Goal: Information Seeking & Learning: Learn about a topic

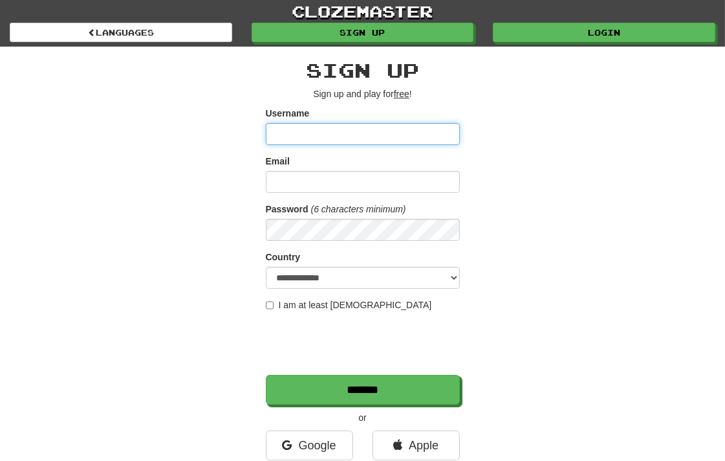
scroll to position [144, 0]
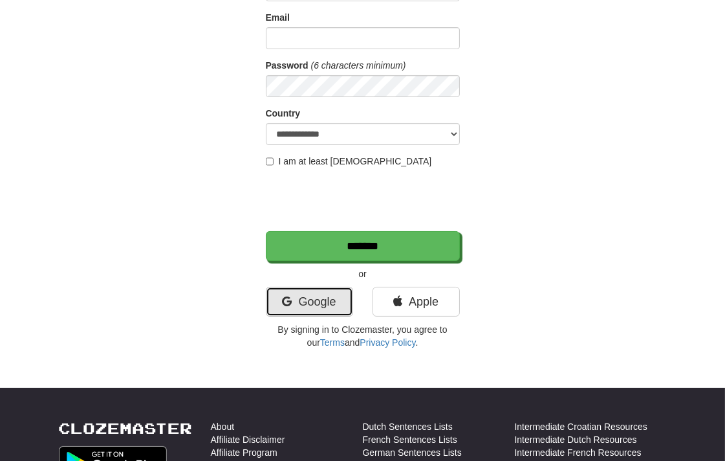
click at [306, 300] on link "Google" at bounding box center [309, 302] width 87 height 30
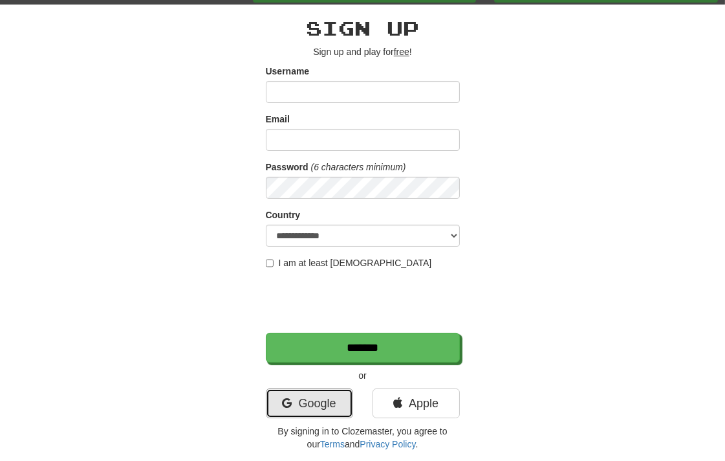
scroll to position [72, 0]
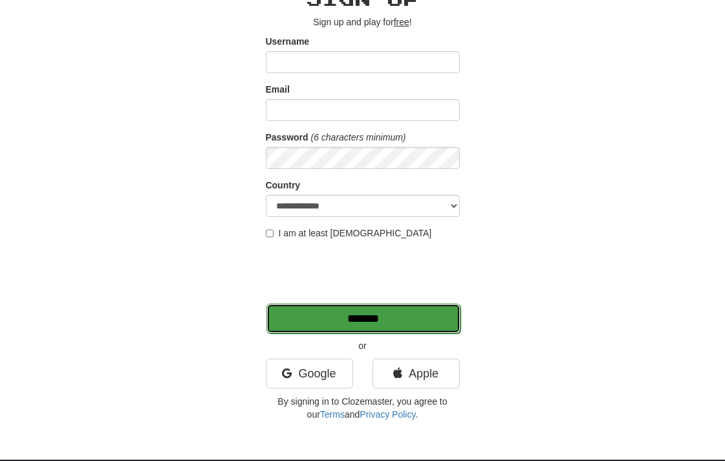
click at [316, 312] on input "*******" at bounding box center [364, 318] width 194 height 30
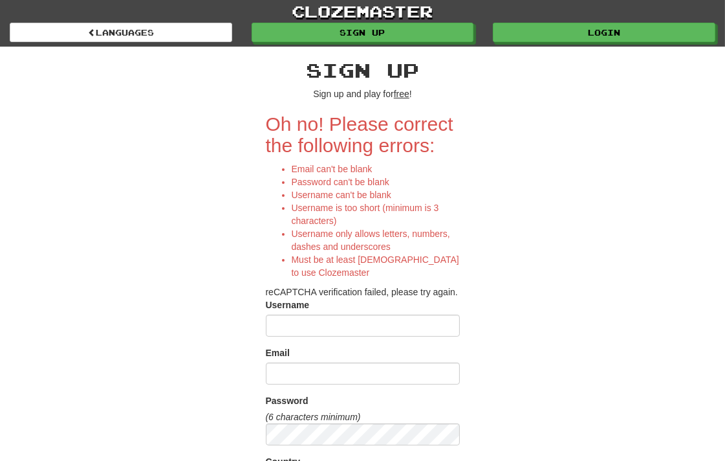
scroll to position [287, 0]
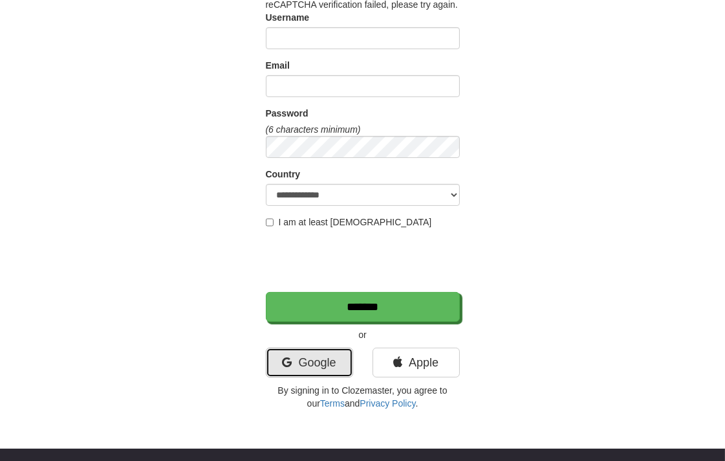
click at [311, 360] on link "Google" at bounding box center [309, 362] width 87 height 30
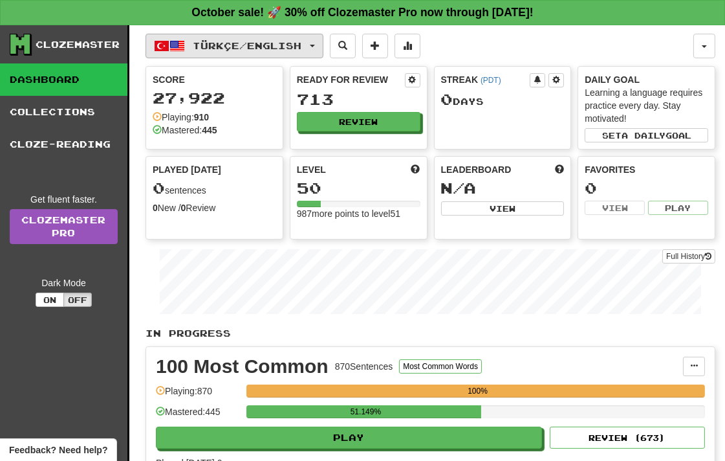
click at [324, 41] on button "Türkçe / English" at bounding box center [235, 46] width 178 height 25
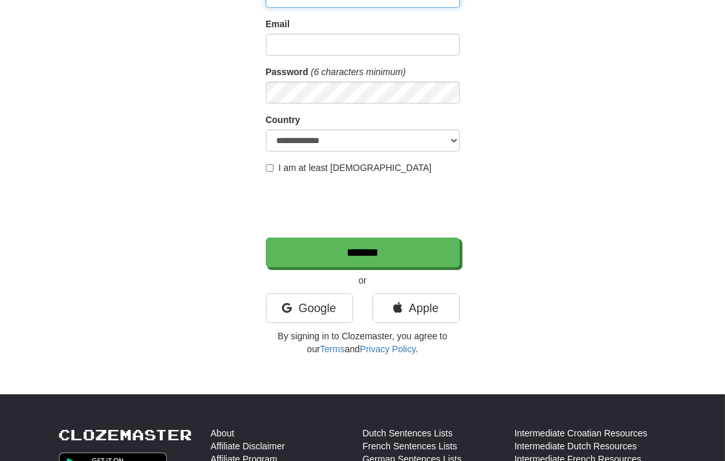
scroll to position [144, 0]
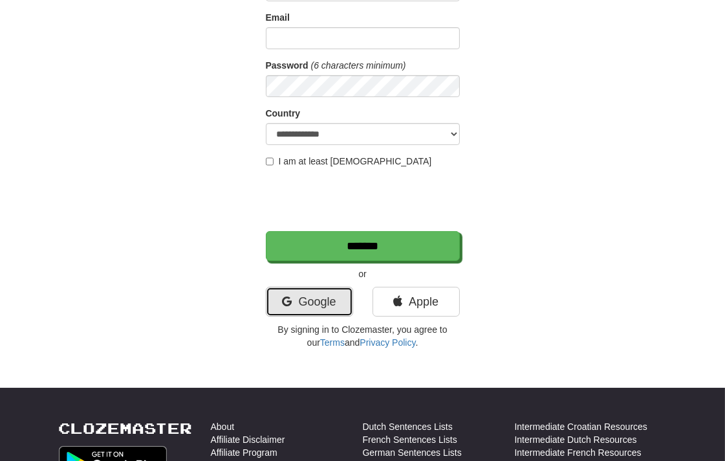
click at [276, 296] on link "Google" at bounding box center [309, 302] width 87 height 30
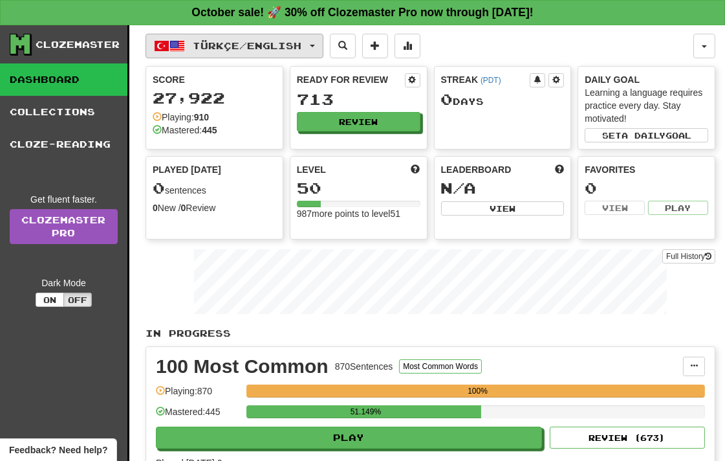
click at [315, 45] on span "button" at bounding box center [312, 46] width 5 height 3
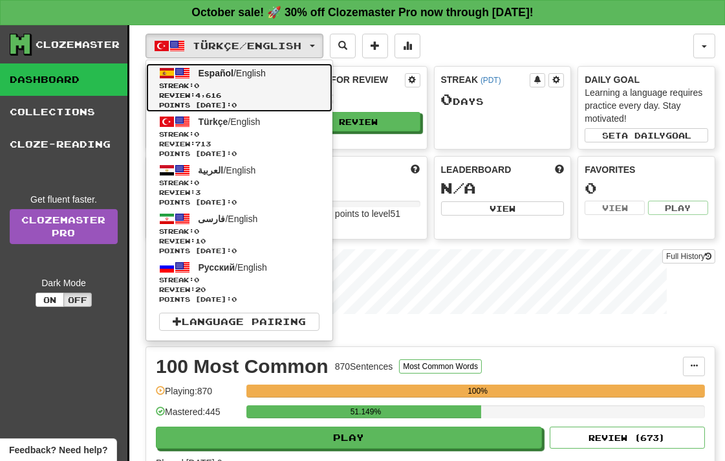
drag, startPoint x: 236, startPoint y: 80, endPoint x: 215, endPoint y: 71, distance: 22.6
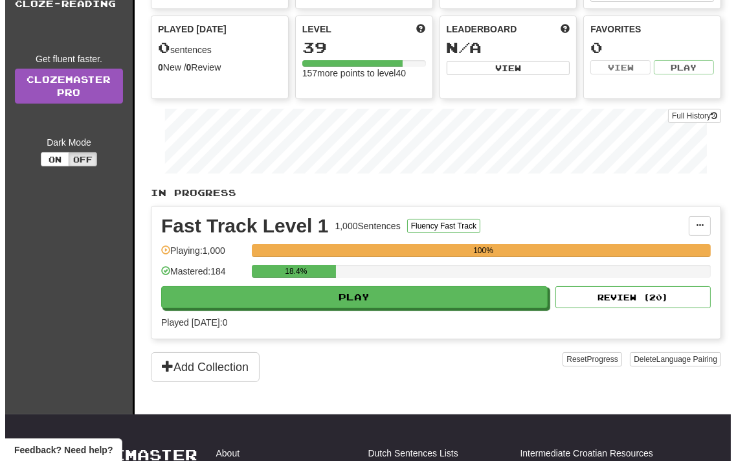
scroll to position [144, 0]
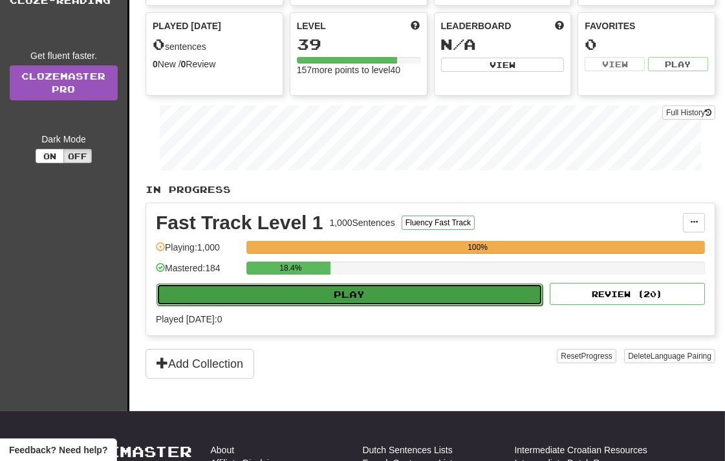
click at [305, 290] on button "Play" at bounding box center [350, 294] width 386 height 22
select select "**"
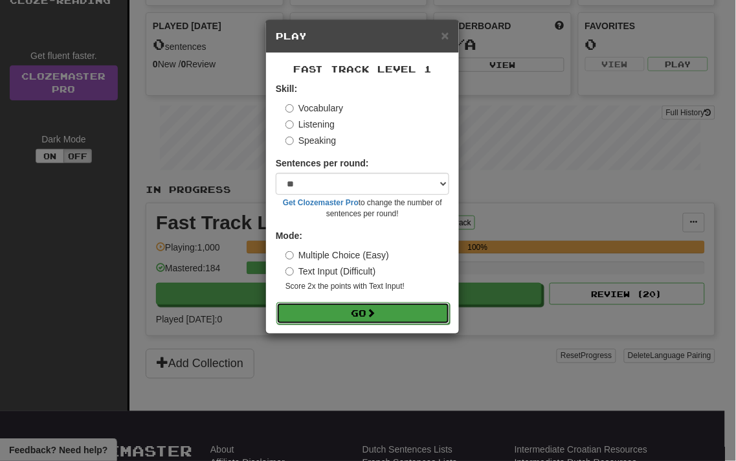
click at [318, 311] on button "Go" at bounding box center [362, 313] width 173 height 22
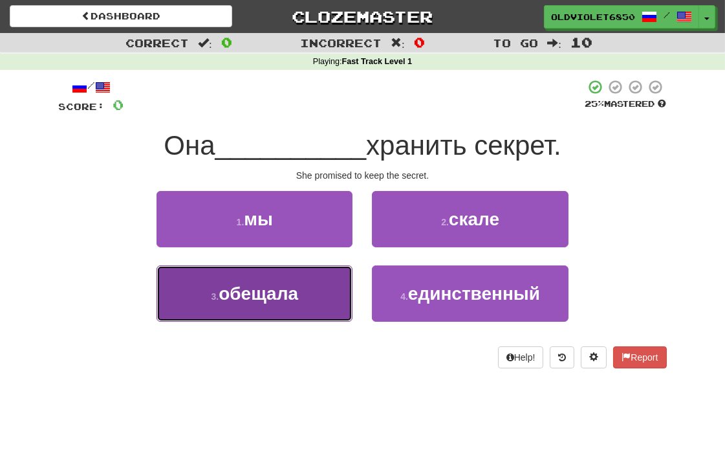
click at [220, 287] on span "обещала" at bounding box center [259, 293] width 80 height 20
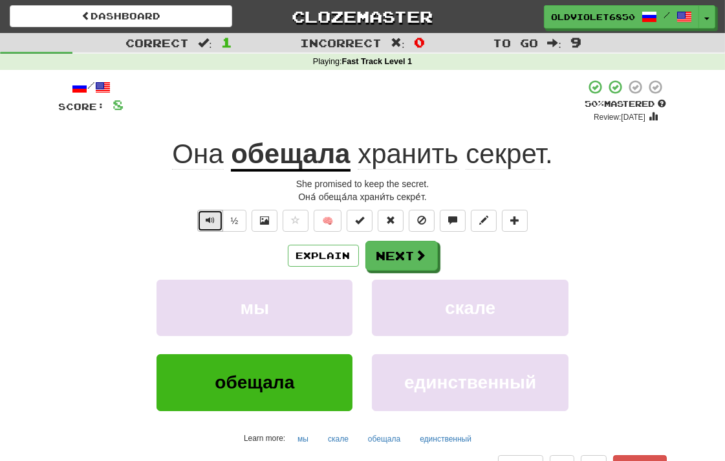
click at [203, 214] on button "Text-to-speech controls" at bounding box center [210, 221] width 26 height 22
click at [201, 221] on button "Text-to-speech controls" at bounding box center [210, 221] width 26 height 22
click at [416, 259] on span at bounding box center [422, 256] width 12 height 12
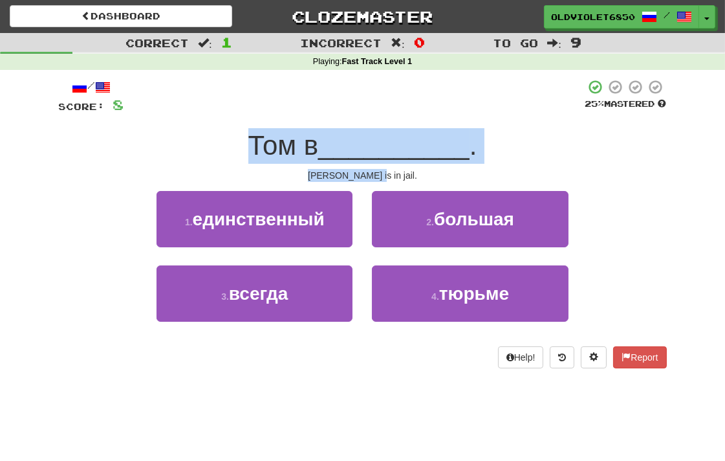
drag, startPoint x: 400, startPoint y: 175, endPoint x: 243, endPoint y: 146, distance: 159.2
click at [243, 146] on div "/ Score: 8 25 % Mastered Том в __________ . Tom is in jail. 1 . единственный 2 …" at bounding box center [363, 223] width 608 height 289
copy div "Том в __________ . Tom is in jail."
click at [151, 147] on div "Том в __________ ." at bounding box center [363, 146] width 608 height 36
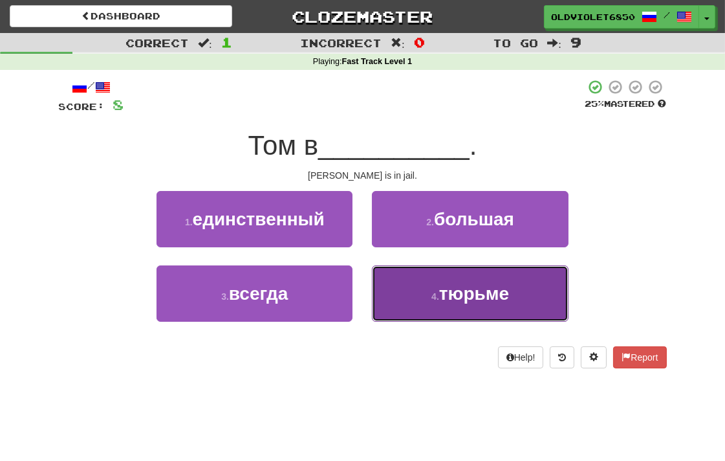
click at [455, 283] on span "тюрьме" at bounding box center [474, 293] width 70 height 20
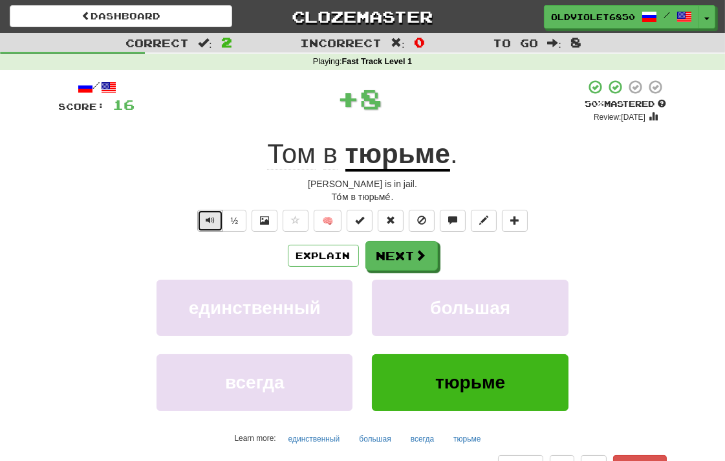
click at [203, 212] on button "Text-to-speech controls" at bounding box center [210, 221] width 26 height 22
click at [206, 215] on span "Text-to-speech controls" at bounding box center [210, 219] width 9 height 9
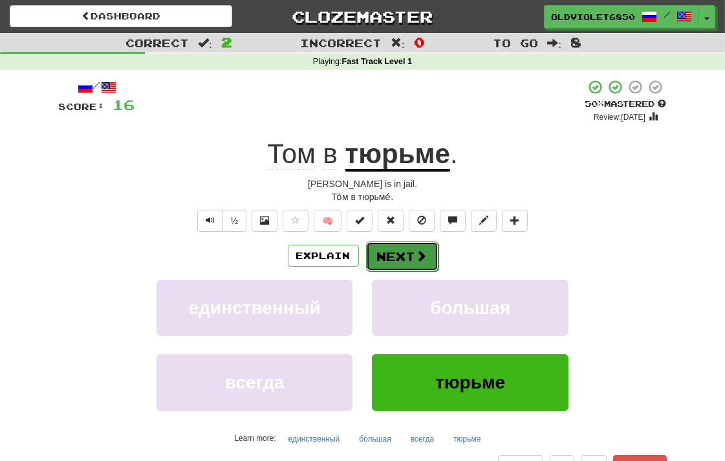
click at [405, 260] on button "Next" at bounding box center [402, 256] width 72 height 30
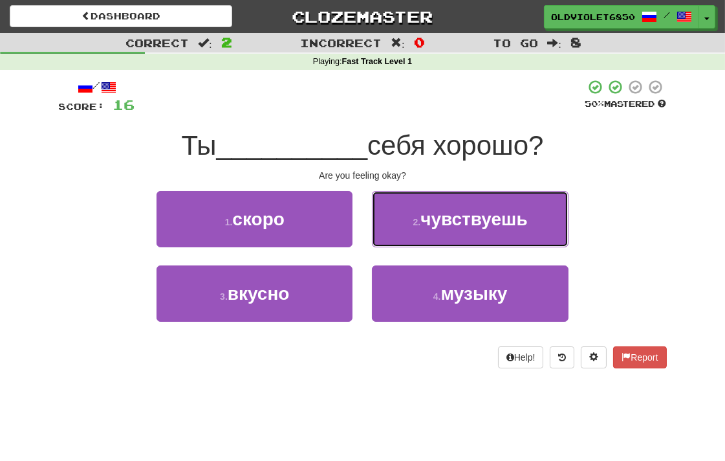
drag, startPoint x: 483, startPoint y: 212, endPoint x: 263, endPoint y: 233, distance: 221.0
click at [482, 212] on span "чувствуешь" at bounding box center [474, 219] width 107 height 20
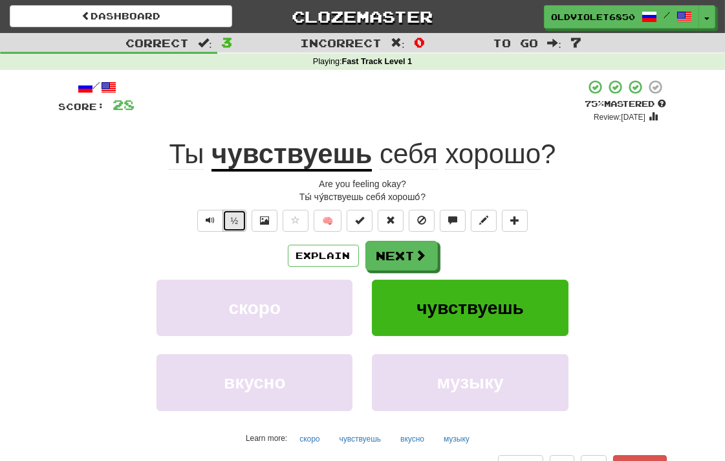
click at [231, 216] on button "½" at bounding box center [235, 221] width 25 height 22
click at [206, 220] on span "Text-to-speech controls" at bounding box center [210, 219] width 9 height 9
click at [209, 210] on button "Text-to-speech controls" at bounding box center [210, 221] width 26 height 22
click at [206, 216] on span "Text-to-speech controls" at bounding box center [210, 219] width 9 height 9
click at [206, 221] on span "Text-to-speech controls" at bounding box center [210, 219] width 9 height 9
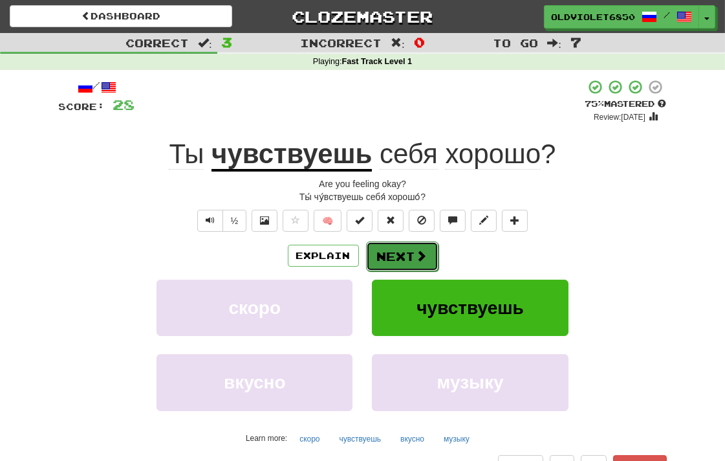
click at [393, 252] on button "Next" at bounding box center [402, 256] width 72 height 30
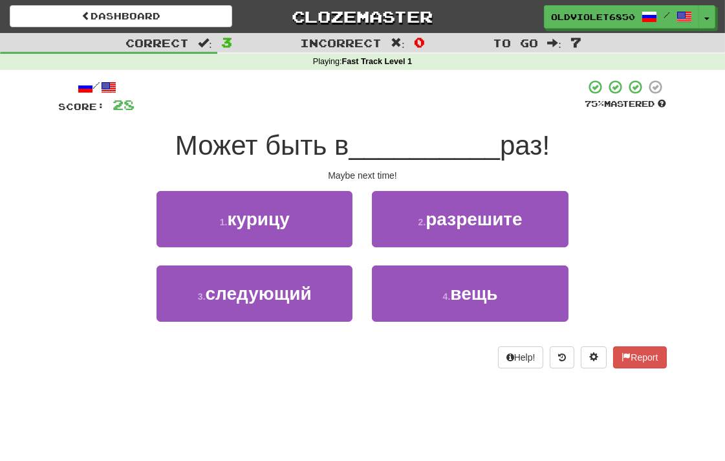
click at [10, 201] on div "Correct : 3 Incorrect : 0 To go : 7 Playing : Fast Track Level 1 / Score: 28 75…" at bounding box center [362, 209] width 725 height 353
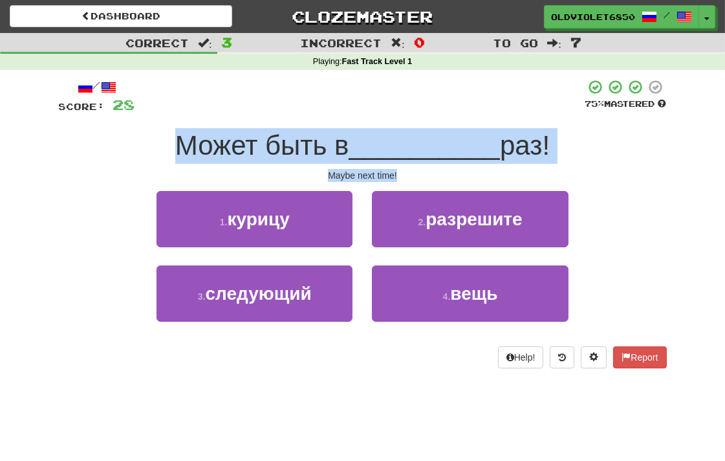
drag, startPoint x: 399, startPoint y: 170, endPoint x: 166, endPoint y: 151, distance: 234.4
click at [166, 151] on div "/ Score: 28 75 % Mastered Может быть в __________ раз! Maybe next time! 1 . кур…" at bounding box center [363, 223] width 608 height 289
copy div "Может быть в __________ раз! Maybe next time!"
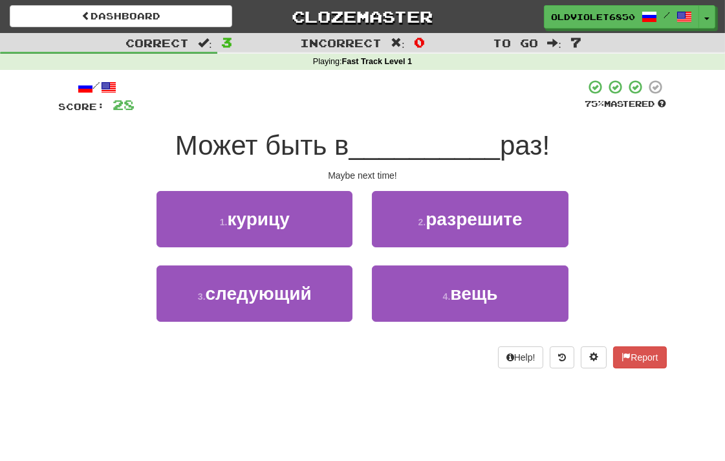
click at [100, 186] on div "/ Score: 28 75 % Mastered Может быть в __________ раз! Maybe next time! 1 . кур…" at bounding box center [363, 223] width 608 height 289
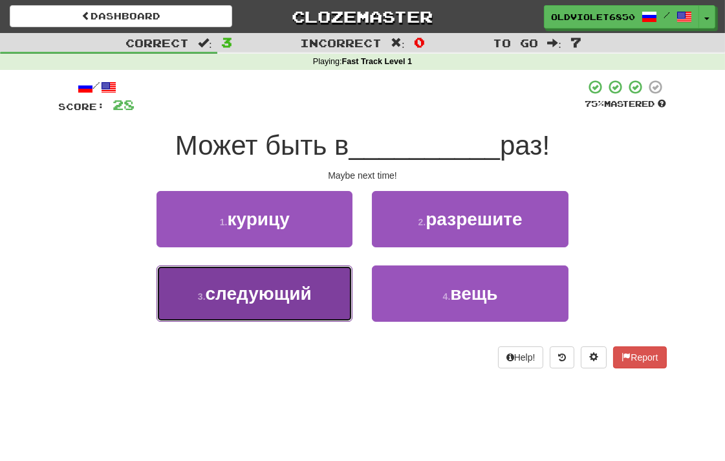
click at [286, 299] on span "следующий" at bounding box center [259, 293] width 106 height 20
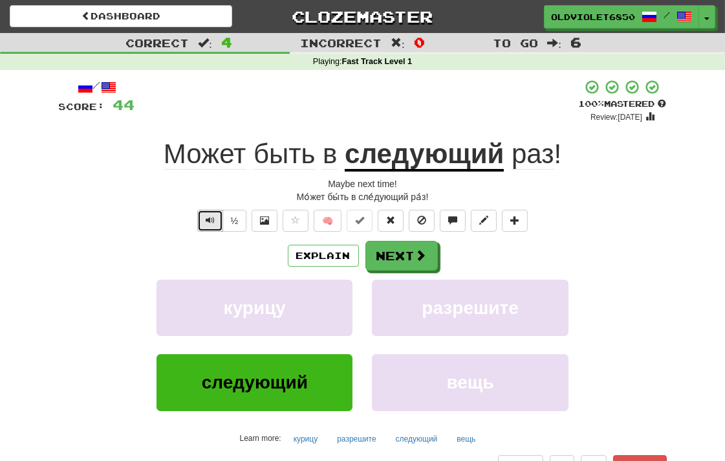
click at [208, 221] on span "Text-to-speech controls" at bounding box center [210, 219] width 9 height 9
click at [231, 214] on button "½" at bounding box center [235, 221] width 25 height 22
click at [227, 216] on button "½" at bounding box center [235, 221] width 25 height 22
click at [404, 257] on button "Next" at bounding box center [402, 256] width 72 height 30
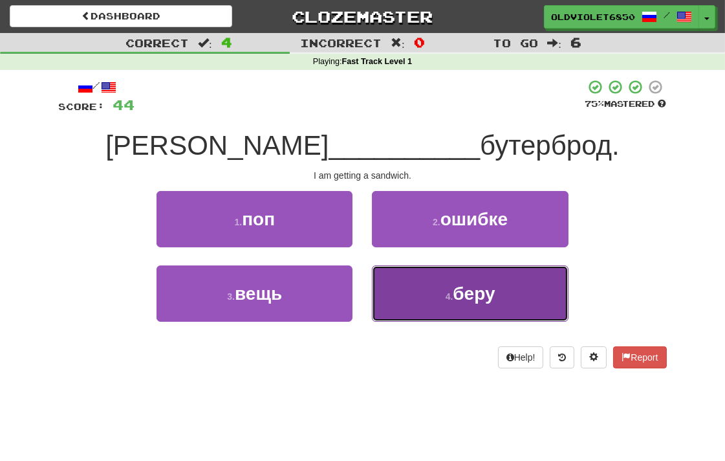
click at [490, 305] on button "4 . беру" at bounding box center [470, 293] width 196 height 56
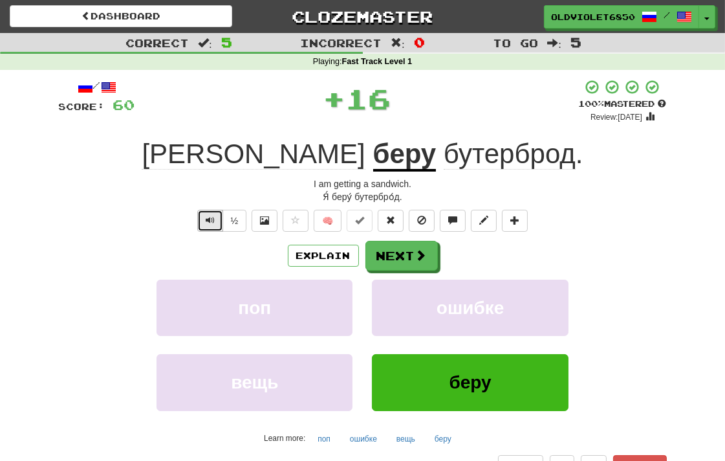
click at [201, 214] on button "Text-to-speech controls" at bounding box center [210, 221] width 26 height 22
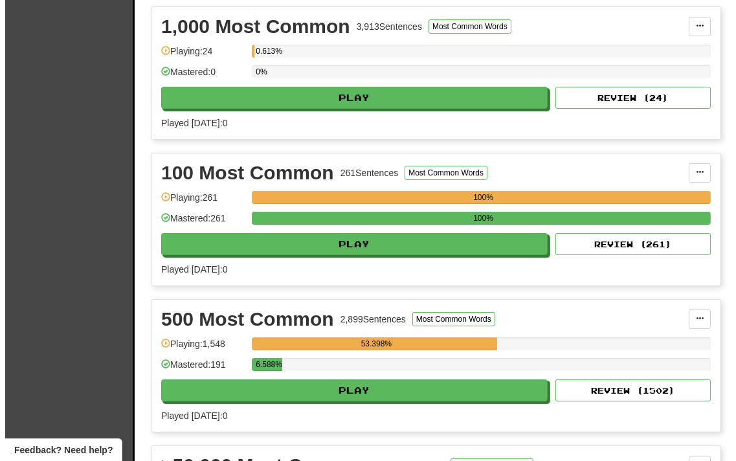
scroll to position [359, 0]
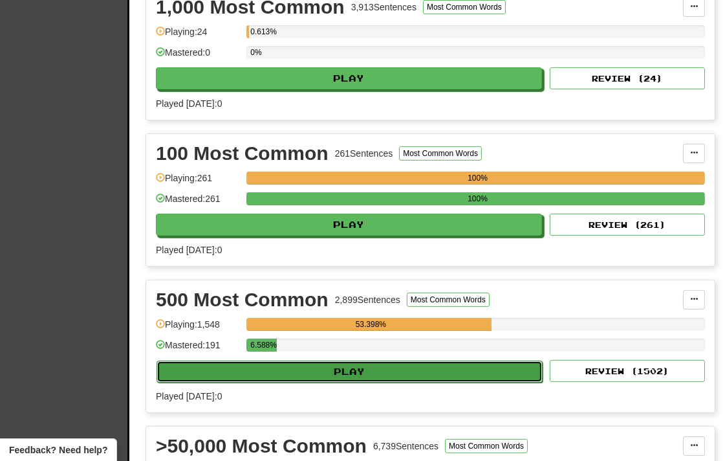
click at [274, 377] on button "Play" at bounding box center [350, 371] width 386 height 22
select select "**"
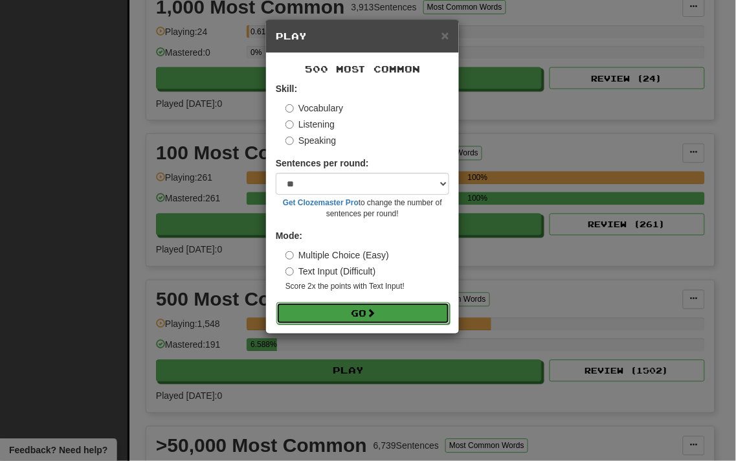
click at [336, 305] on button "Go" at bounding box center [362, 313] width 173 height 22
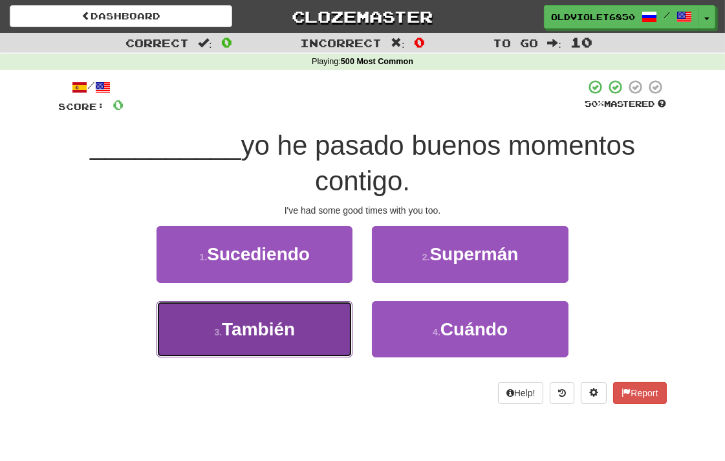
click at [199, 324] on button "3 . También" at bounding box center [255, 329] width 196 height 56
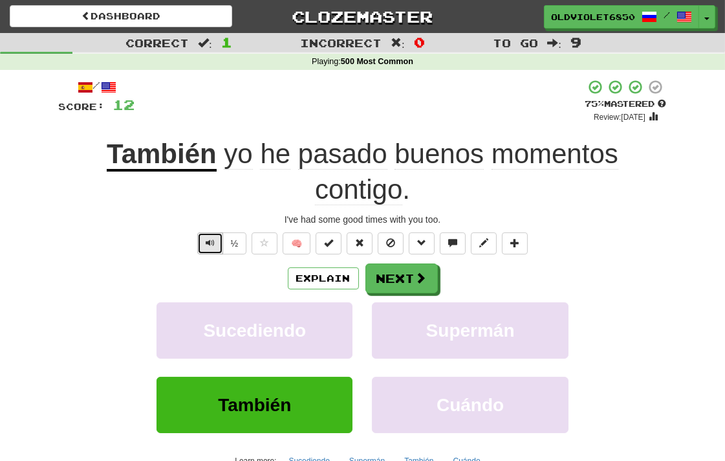
click at [208, 239] on span "Text-to-speech controls" at bounding box center [210, 242] width 9 height 9
click at [230, 243] on button "½" at bounding box center [235, 243] width 25 height 22
click at [207, 238] on span "Text-to-speech controls" at bounding box center [210, 242] width 9 height 9
click at [206, 238] on span "Text-to-speech controls" at bounding box center [210, 242] width 9 height 9
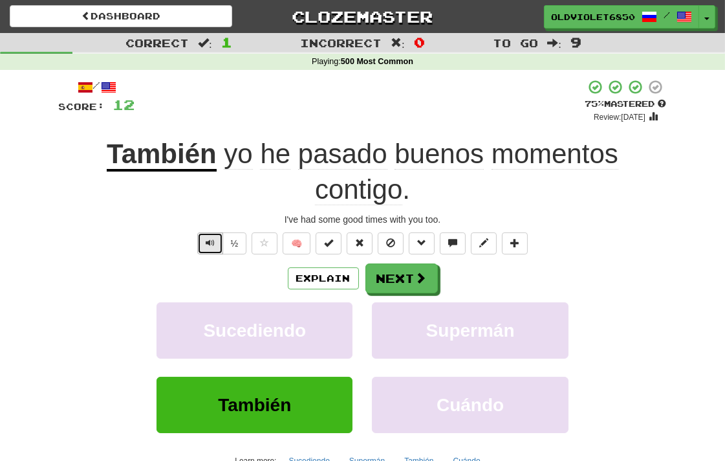
click at [207, 240] on span "Text-to-speech controls" at bounding box center [210, 242] width 9 height 9
click at [419, 274] on span at bounding box center [422, 278] width 12 height 12
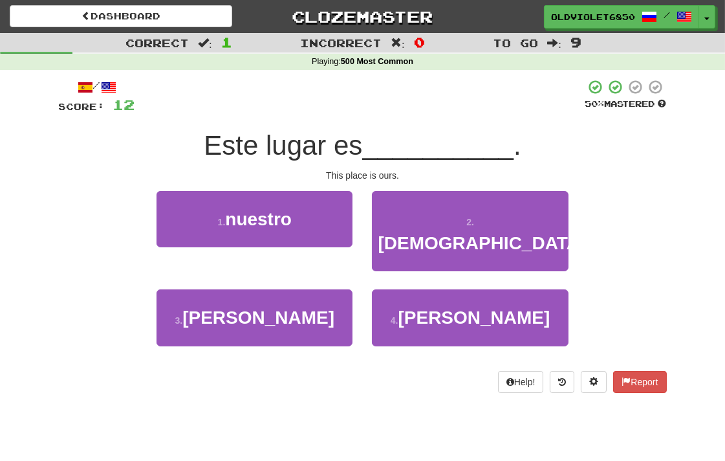
click at [143, 232] on div "1 . nuestro 2 . judío" at bounding box center [362, 240] width 647 height 99
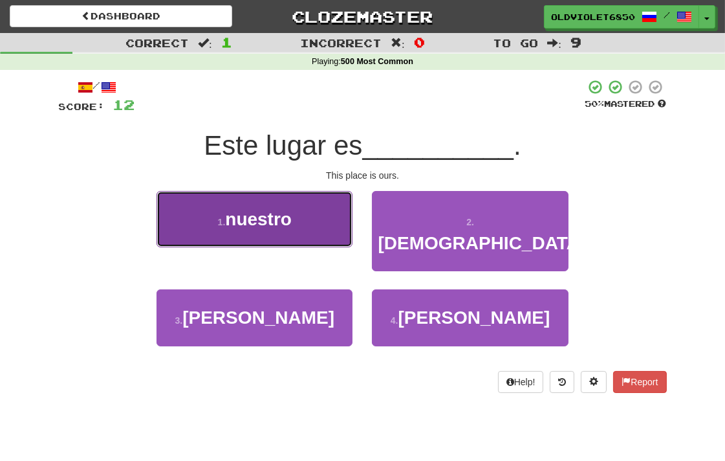
click at [165, 230] on button "1 . nuestro" at bounding box center [255, 219] width 196 height 56
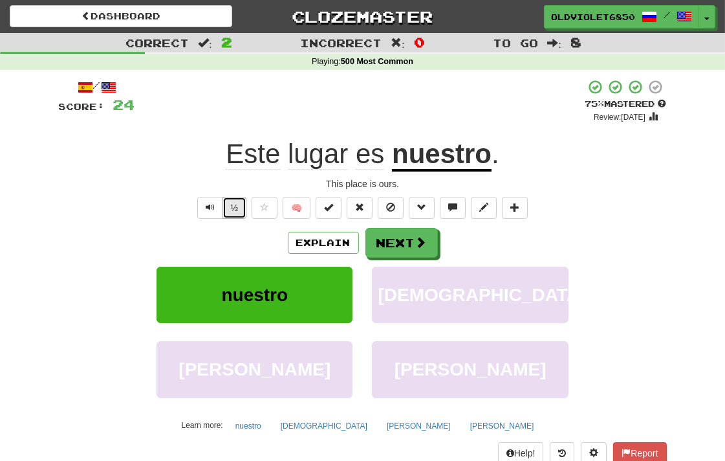
click at [230, 202] on button "½" at bounding box center [235, 208] width 25 height 22
click at [417, 246] on span at bounding box center [422, 243] width 12 height 12
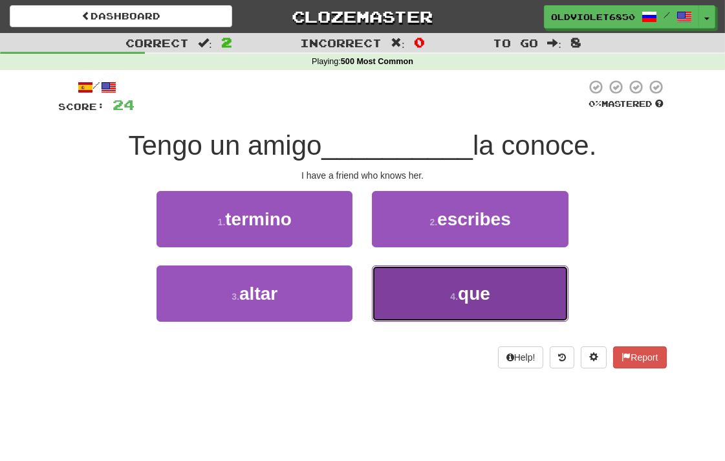
click at [441, 287] on button "4 . que" at bounding box center [470, 293] width 196 height 56
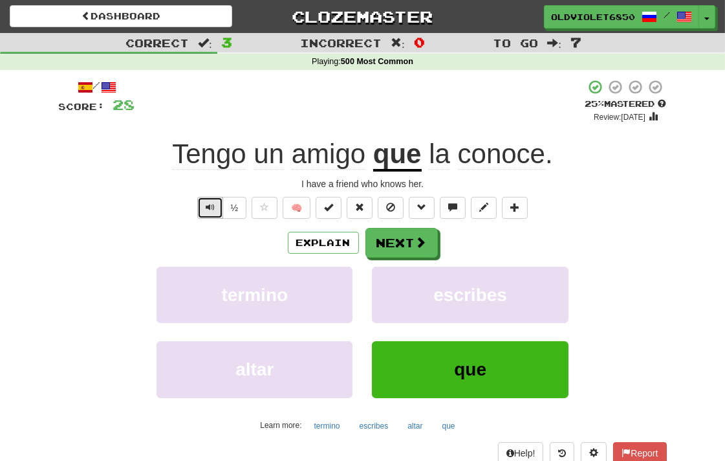
click at [199, 201] on button "Text-to-speech controls" at bounding box center [210, 208] width 26 height 22
click at [416, 242] on span at bounding box center [422, 243] width 12 height 12
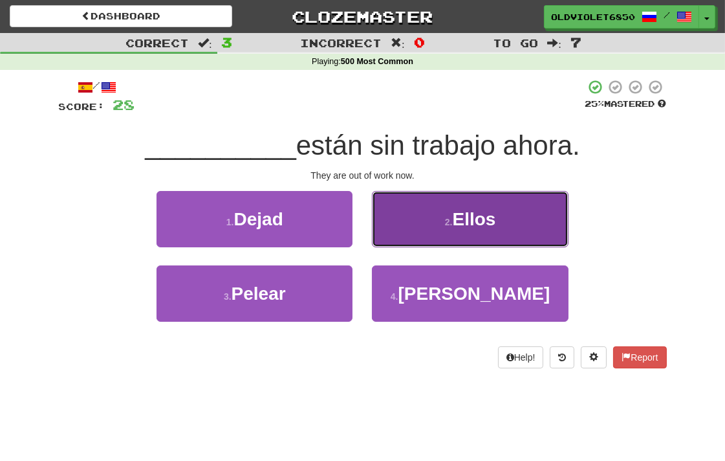
click at [468, 221] on span "Ellos" at bounding box center [474, 219] width 43 height 20
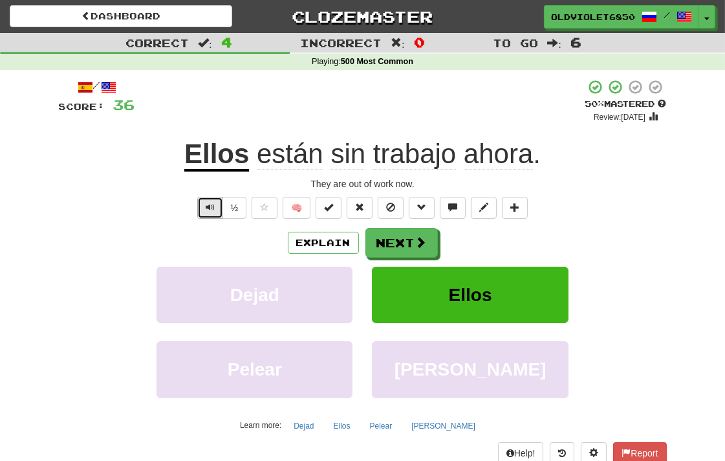
click at [202, 199] on button "Text-to-speech controls" at bounding box center [210, 208] width 26 height 22
click at [206, 207] on span "Text-to-speech controls" at bounding box center [210, 207] width 9 height 9
click at [234, 209] on button "½" at bounding box center [235, 208] width 25 height 22
click at [408, 244] on button "Next" at bounding box center [402, 243] width 72 height 30
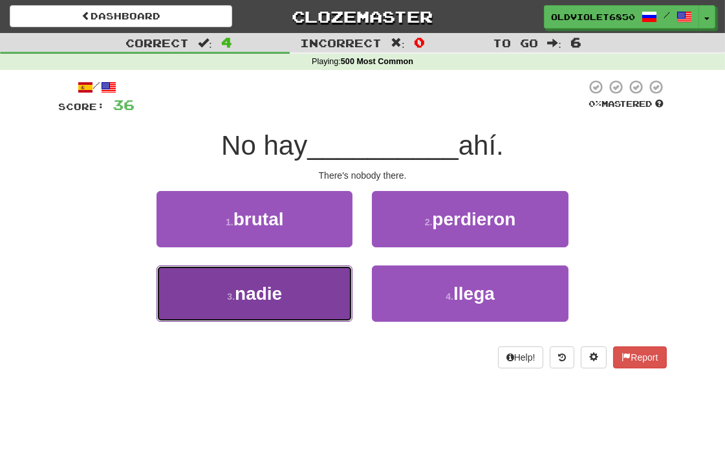
click at [259, 311] on button "3 . nadie" at bounding box center [255, 293] width 196 height 56
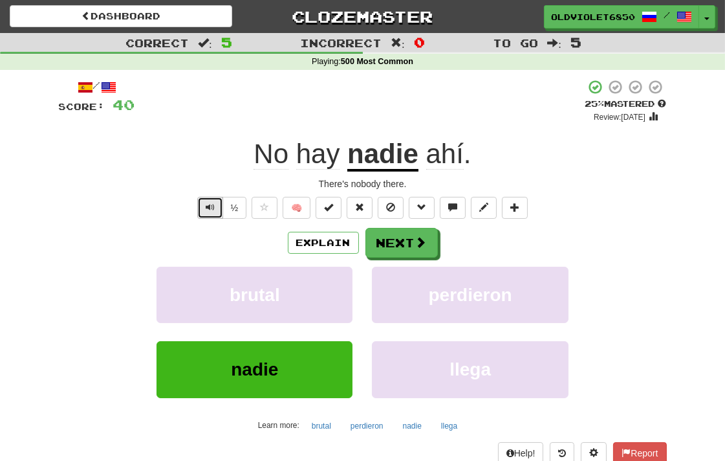
click at [210, 205] on span "Text-to-speech controls" at bounding box center [210, 207] width 9 height 9
click at [408, 250] on button "Next" at bounding box center [402, 243] width 72 height 30
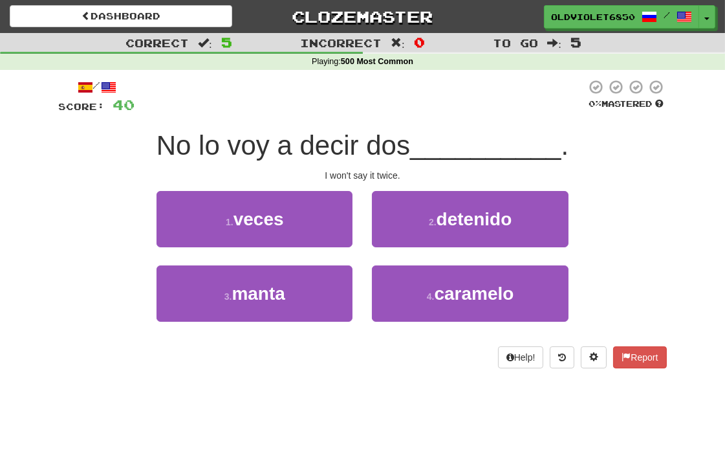
click at [94, 227] on div "1 . veces 2 . detenido" at bounding box center [362, 228] width 647 height 74
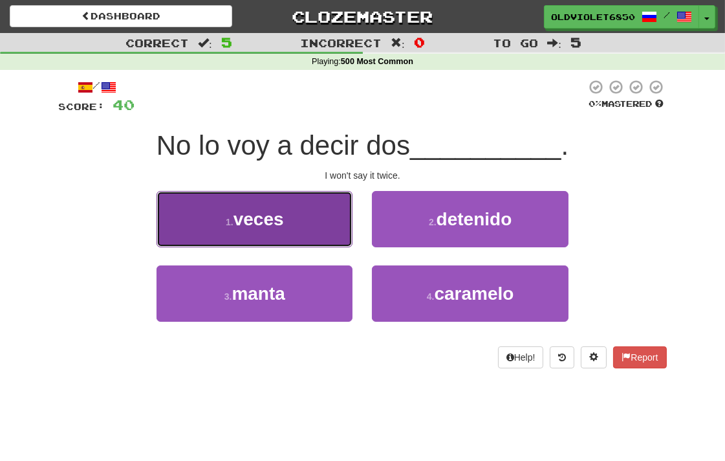
click at [260, 215] on span "veces" at bounding box center [259, 219] width 50 height 20
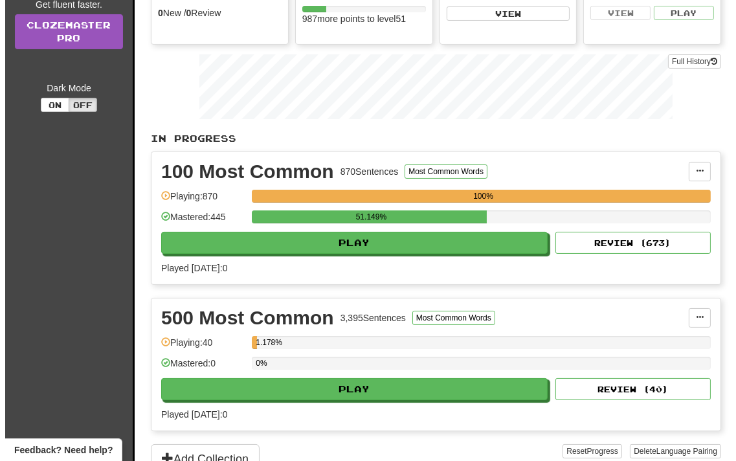
scroll to position [215, 0]
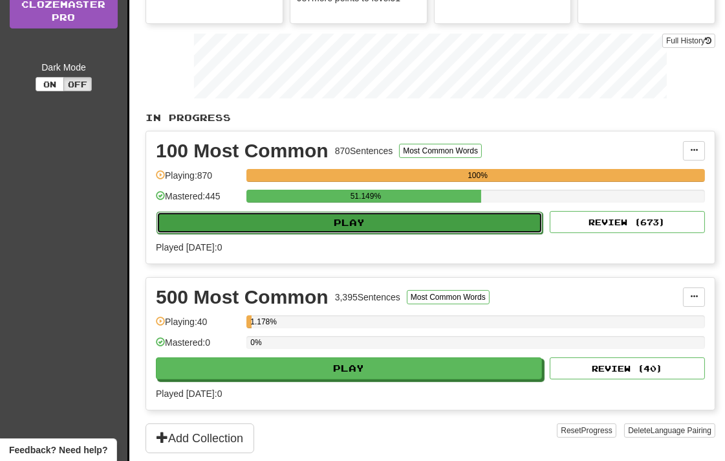
click at [384, 231] on button "Play" at bounding box center [350, 223] width 386 height 22
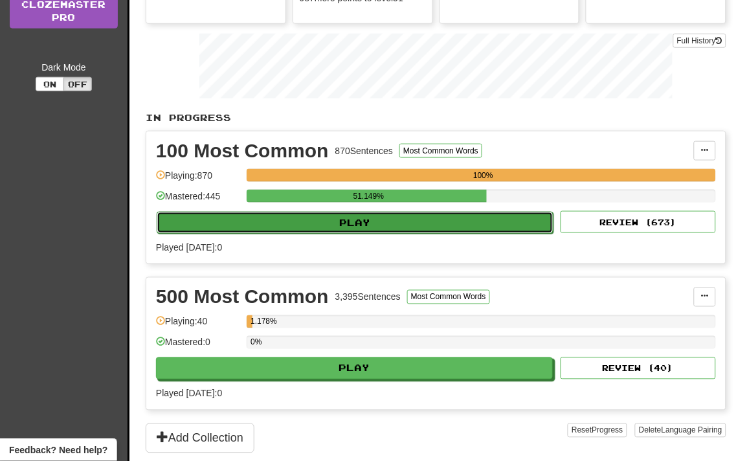
select select "**"
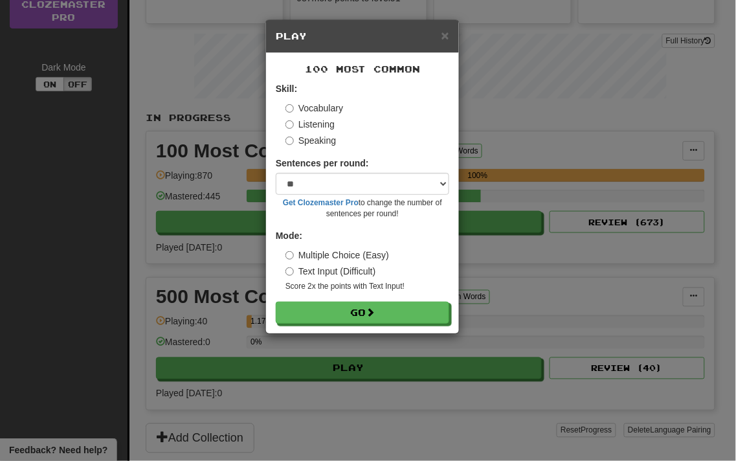
click at [387, 301] on form "Skill: Vocabulary Listening Speaking Sentences per round: * ** ** ** ** ** *** …" at bounding box center [362, 202] width 173 height 241
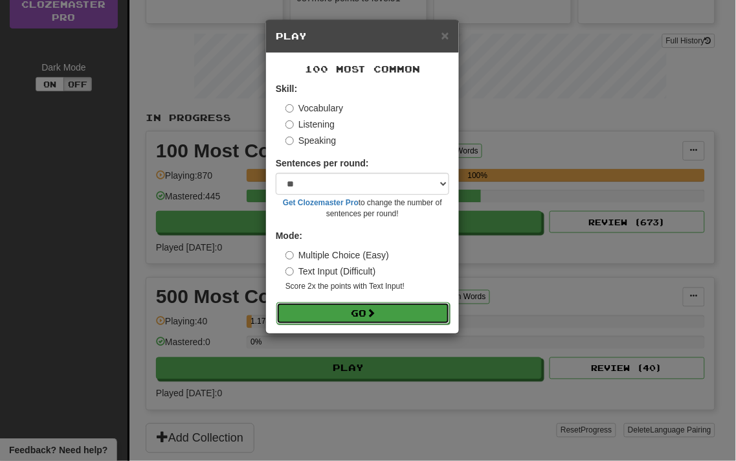
click at [382, 317] on button "Go" at bounding box center [362, 313] width 173 height 22
